Goal: Check status: Check status

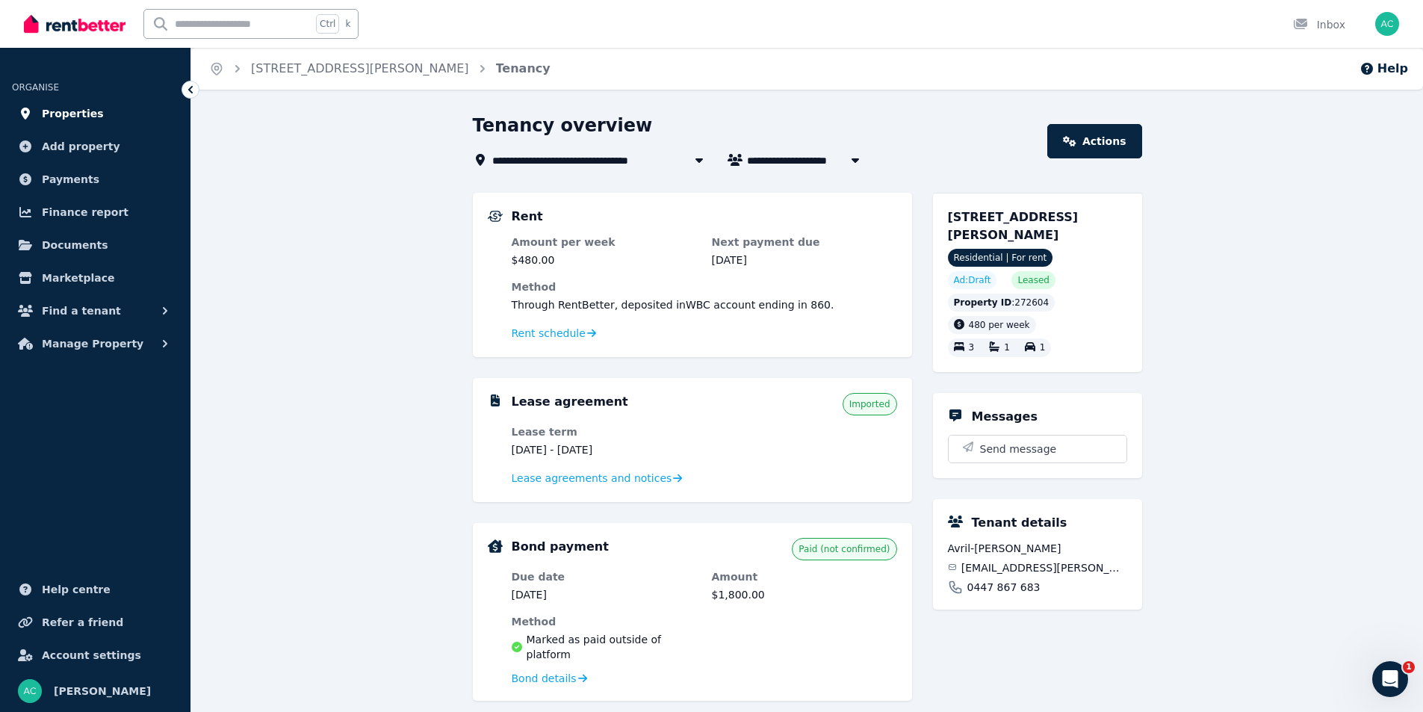
click at [87, 111] on span "Properties" at bounding box center [73, 114] width 62 height 18
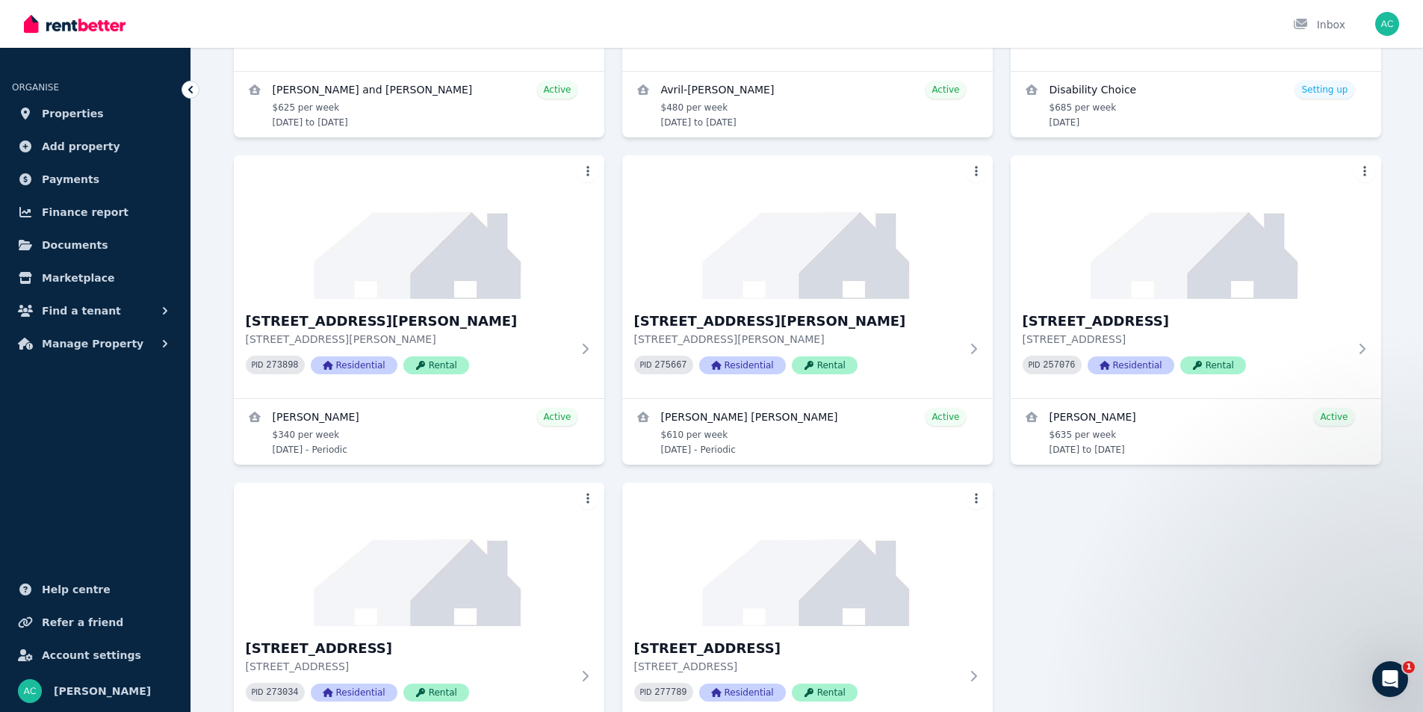
scroll to position [747, 0]
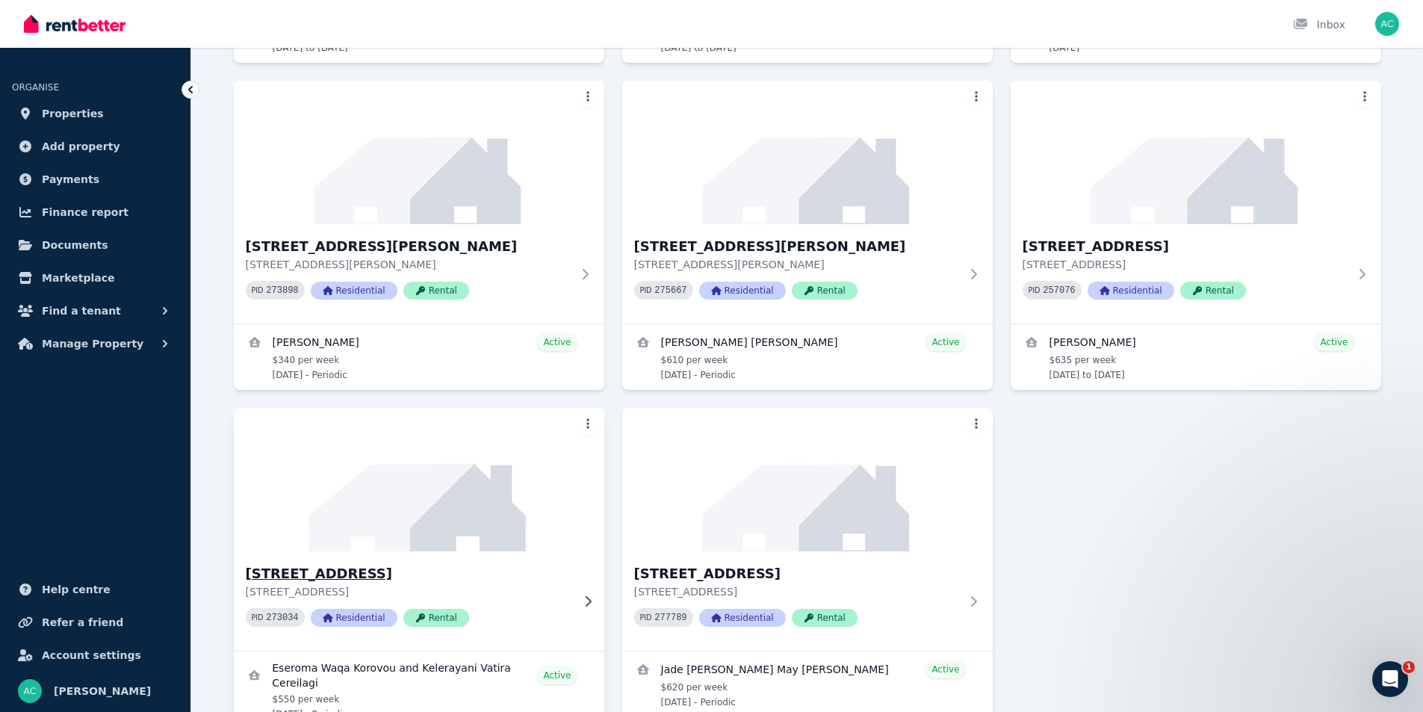
click at [574, 470] on img at bounding box center [418, 479] width 389 height 151
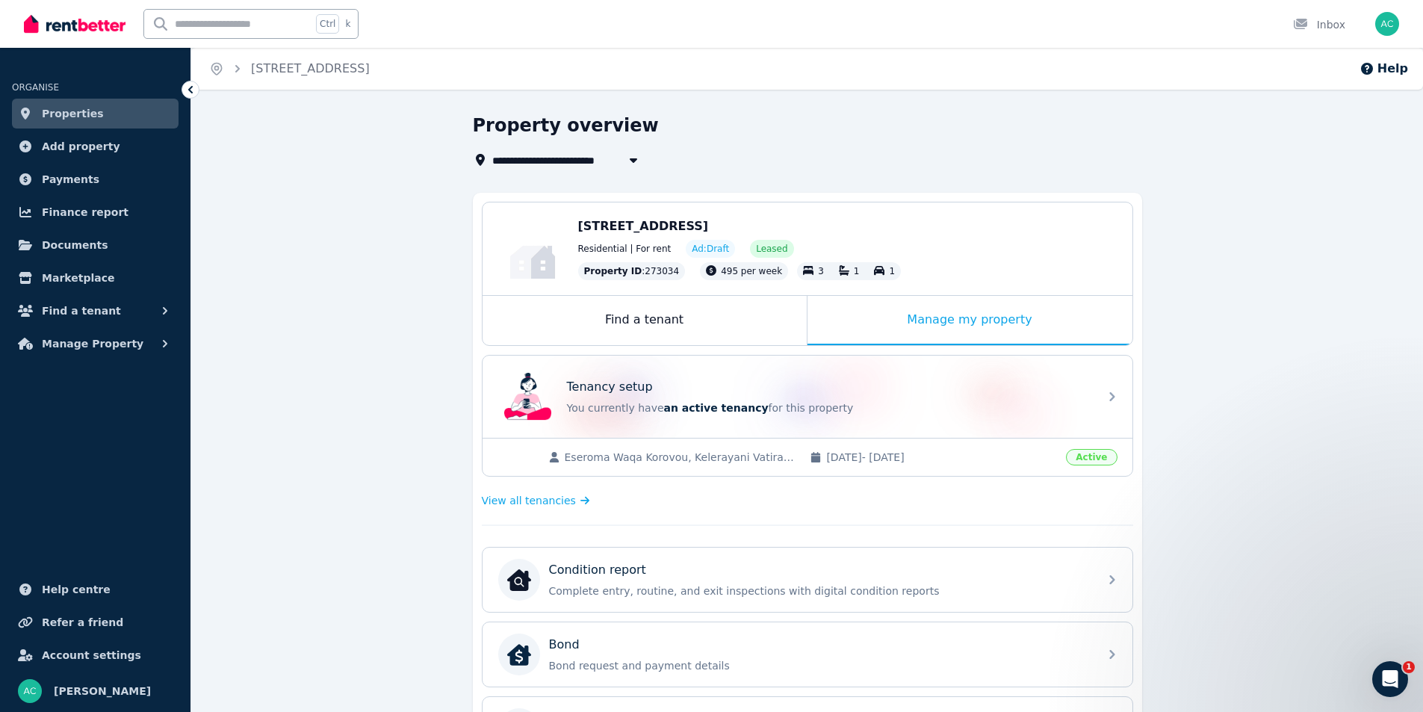
scroll to position [224, 0]
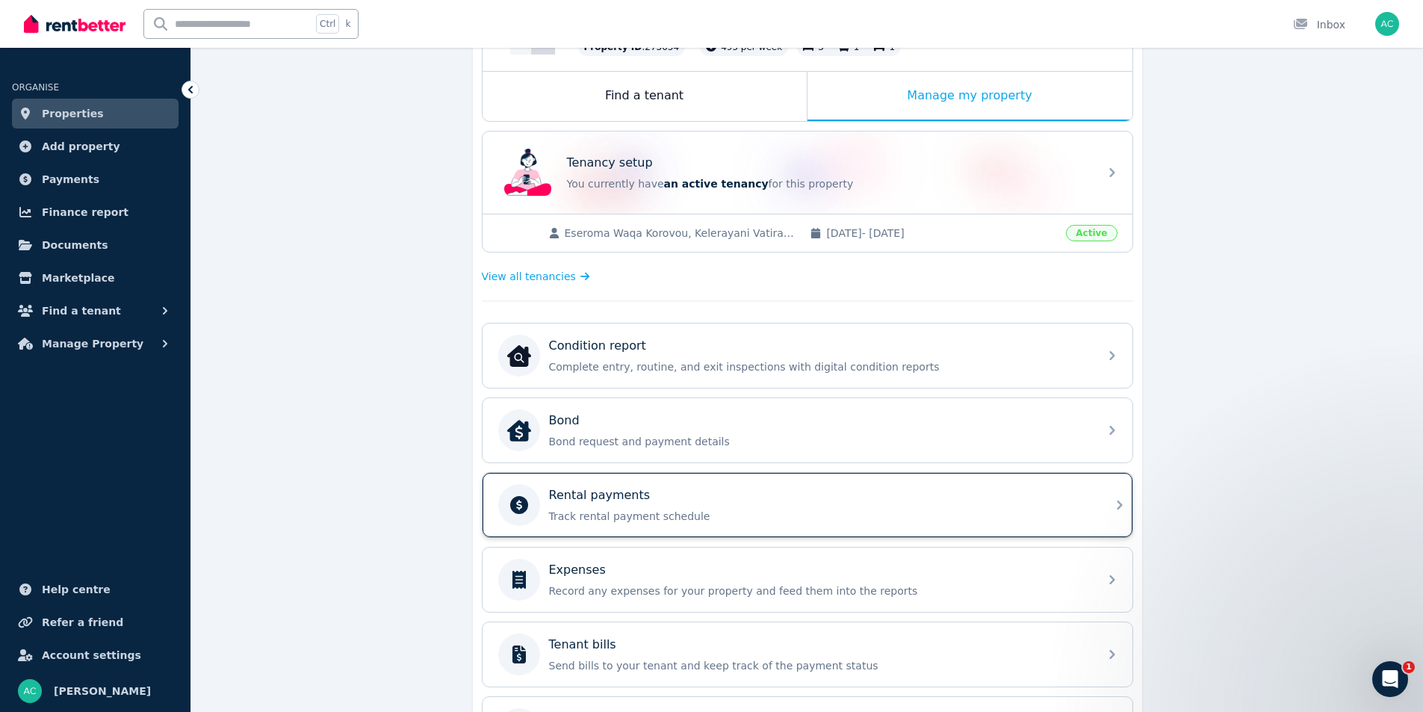
click at [737, 495] on div "Rental payments" at bounding box center [819, 495] width 541 height 18
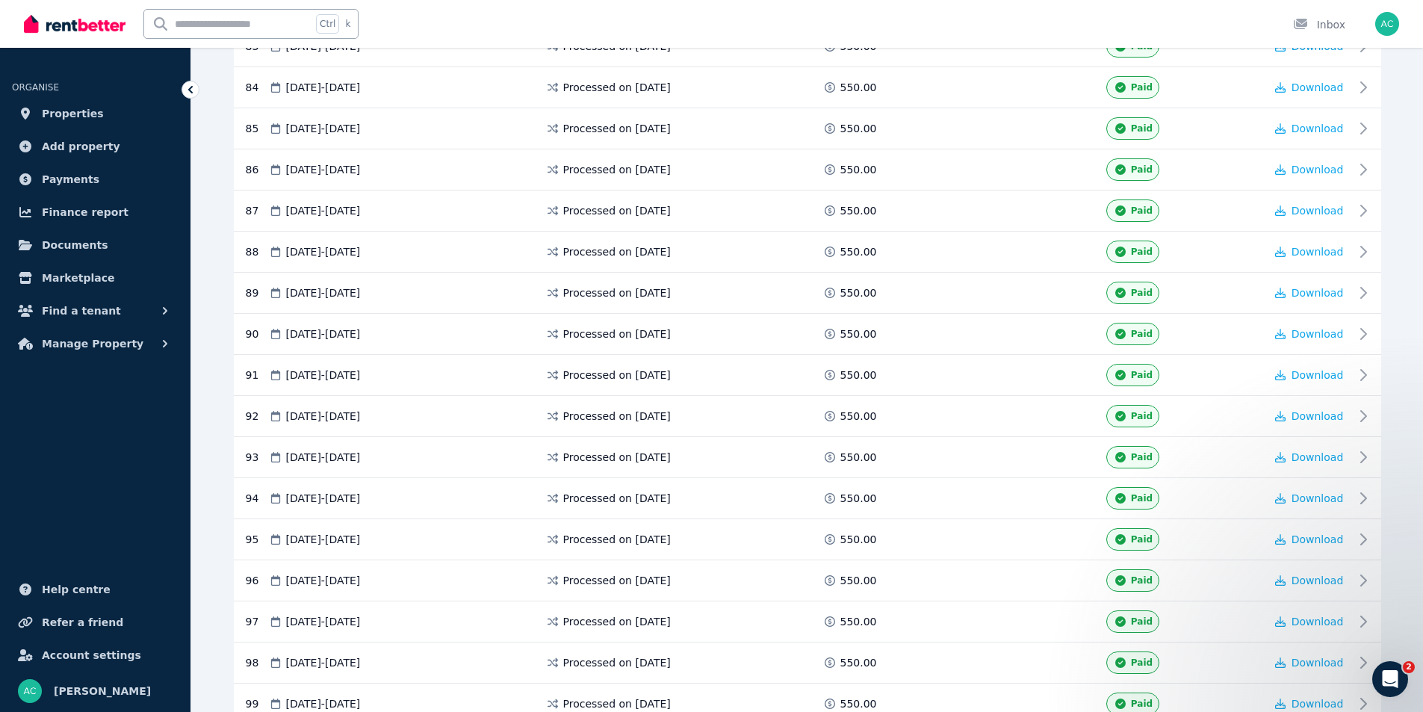
scroll to position [4182, 0]
